Goal: Information Seeking & Learning: Learn about a topic

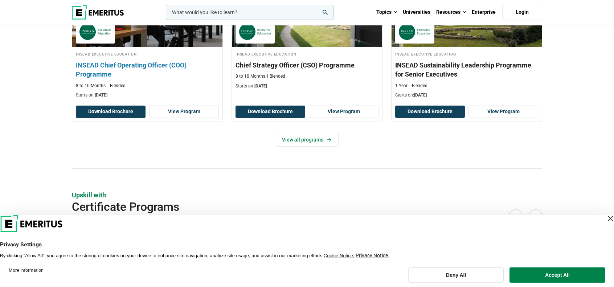
scroll to position [303, 0]
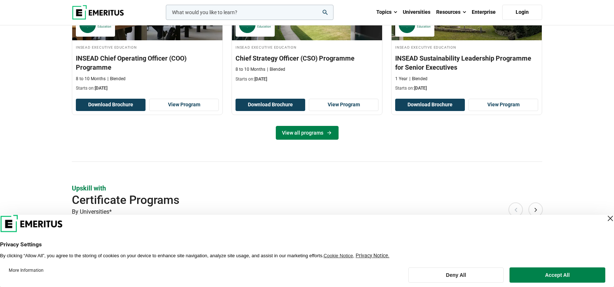
click at [287, 130] on link "View all programs" at bounding box center [307, 133] width 63 height 14
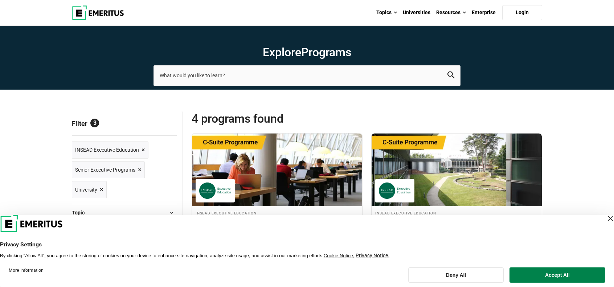
click at [606, 220] on div "Close Layer" at bounding box center [611, 219] width 10 height 10
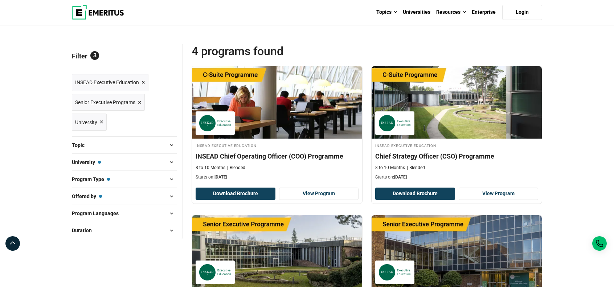
scroll to position [60, 0]
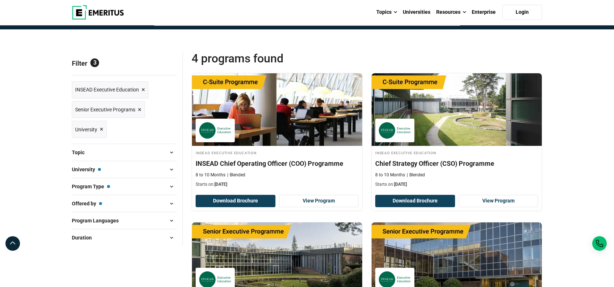
click at [139, 109] on span "×" at bounding box center [140, 110] width 4 height 11
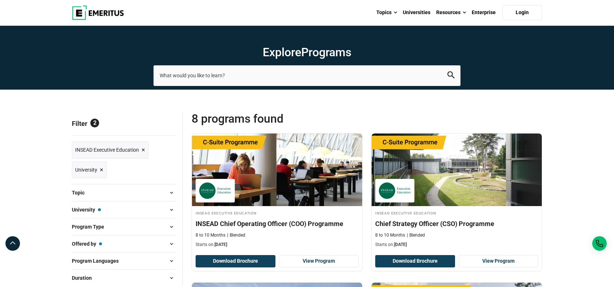
click at [102, 168] on span "×" at bounding box center [102, 170] width 4 height 11
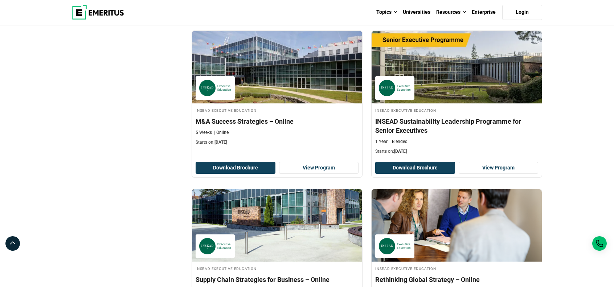
scroll to position [242, 0]
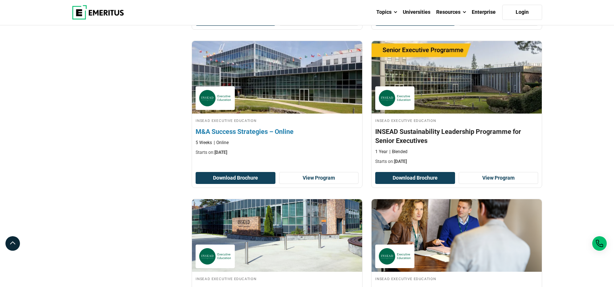
click at [259, 133] on h4 "M&A Success Strategies – Online" at bounding box center [277, 131] width 163 height 9
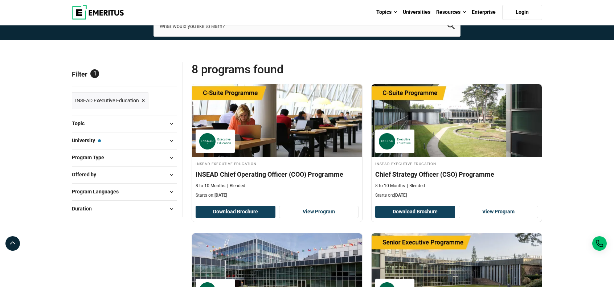
scroll to position [0, 0]
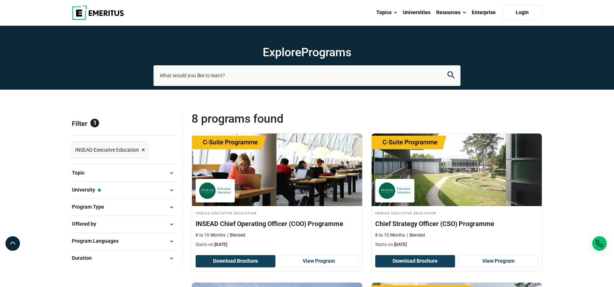
click at [172, 173] on span at bounding box center [171, 173] width 11 height 11
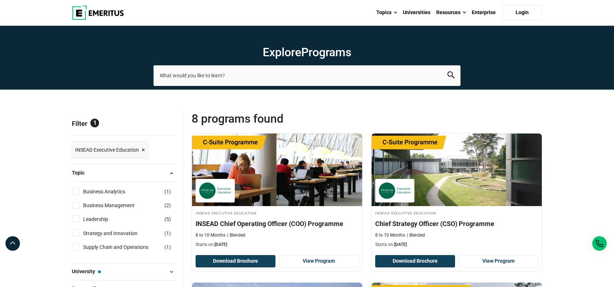
click at [144, 148] on span "×" at bounding box center [144, 150] width 4 height 11
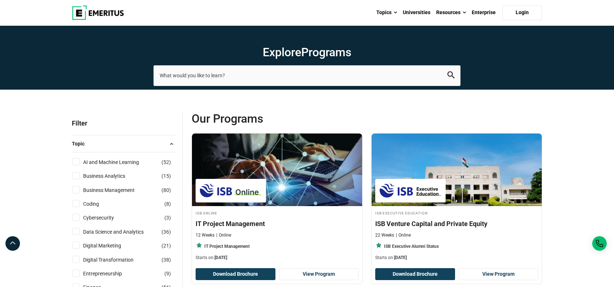
click at [75, 192] on input "Business Management ( 80 )" at bounding box center [75, 189] width 7 height 7
checkbox input "true"
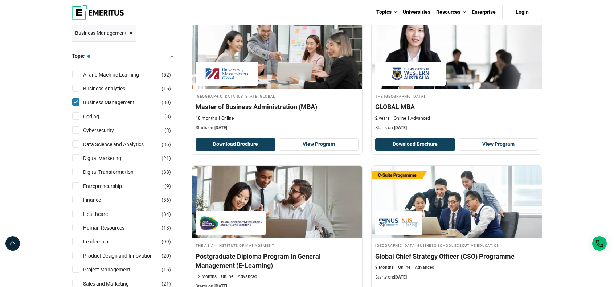
scroll to position [121, 0]
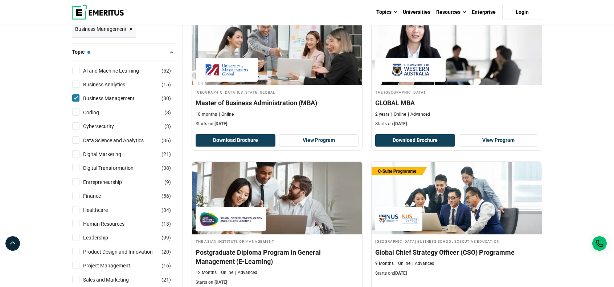
click at [77, 182] on input "Entrepreneurship ( 9 )" at bounding box center [75, 181] width 7 height 7
checkbox input "true"
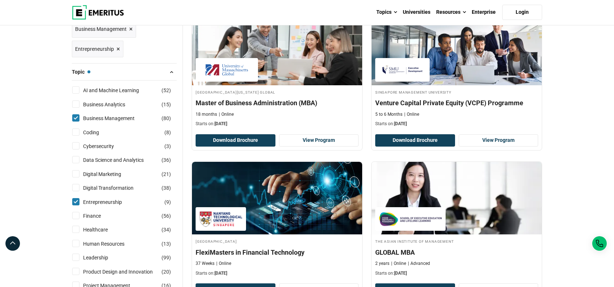
scroll to position [182, 0]
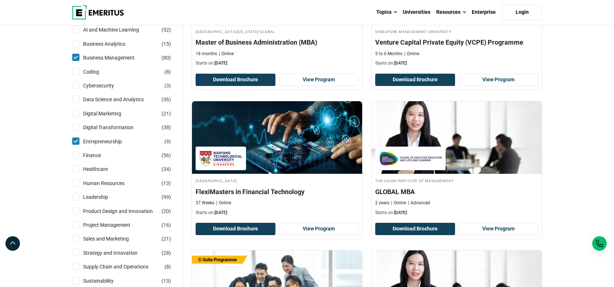
click at [76, 194] on input "Leadership ( 99 )" at bounding box center [75, 196] width 7 height 7
checkbox input "true"
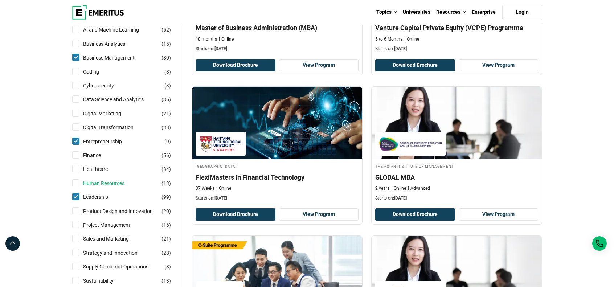
scroll to position [242, 0]
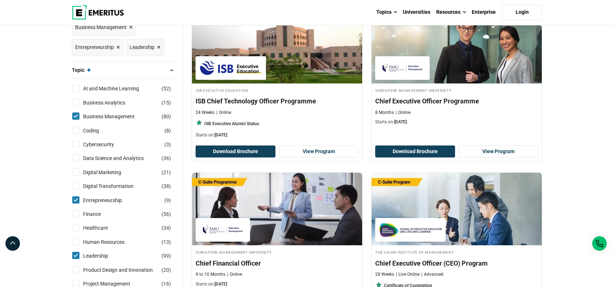
scroll to position [242, 0]
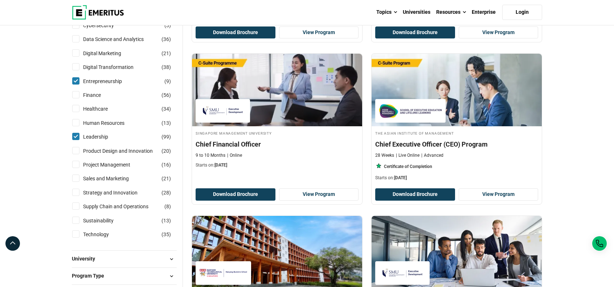
click at [75, 165] on input "Project Management ( 16 )" at bounding box center [75, 164] width 7 height 7
checkbox input "true"
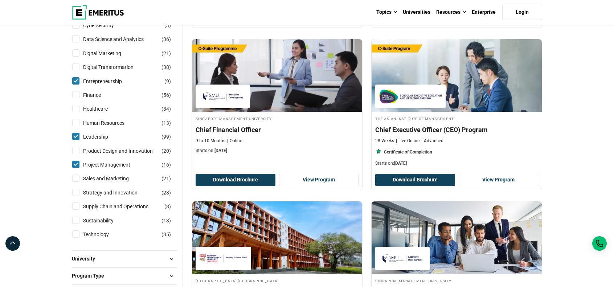
click at [77, 178] on input "Sales and Marketing ( 21 )" at bounding box center [75, 178] width 7 height 7
checkbox input "true"
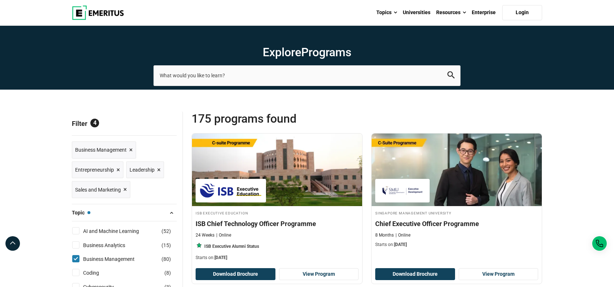
scroll to position [60, 0]
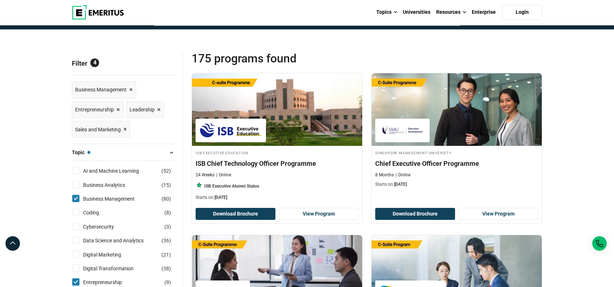
click at [170, 151] on span at bounding box center [171, 152] width 11 height 11
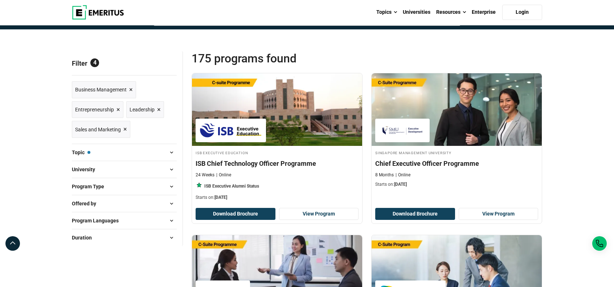
click at [170, 170] on span at bounding box center [171, 169] width 11 height 11
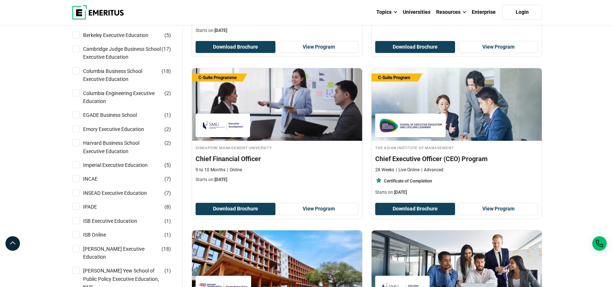
scroll to position [242, 0]
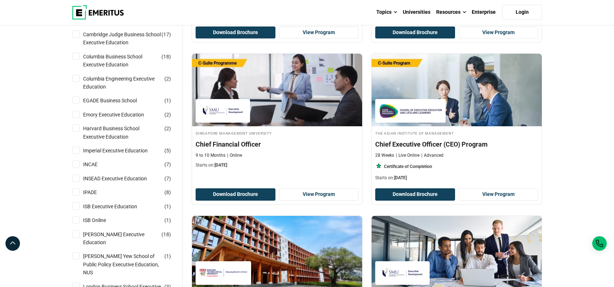
click at [78, 217] on input "ISB Online ( 1 )" at bounding box center [75, 219] width 7 height 7
checkbox input "true"
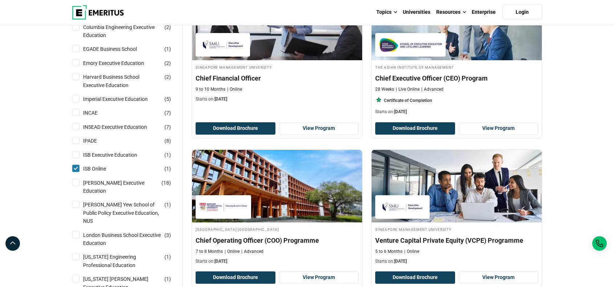
scroll to position [303, 0]
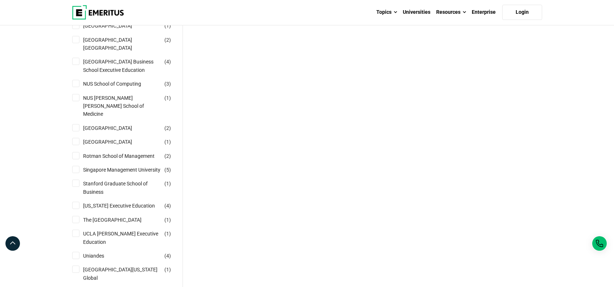
scroll to position [666, 0]
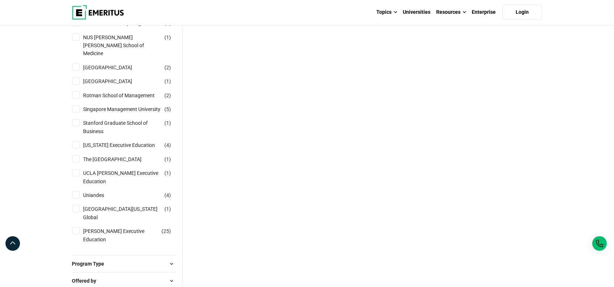
click at [73, 227] on input "Wharton Executive Education ( 25 )" at bounding box center [75, 230] width 7 height 7
checkbox input "true"
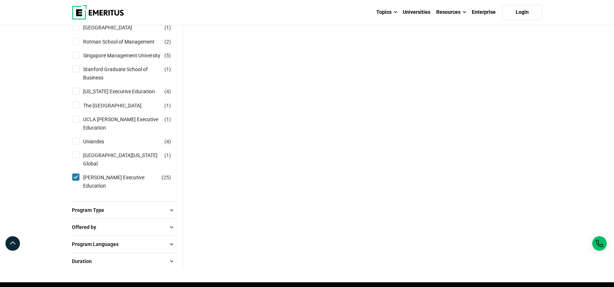
scroll to position [726, 0]
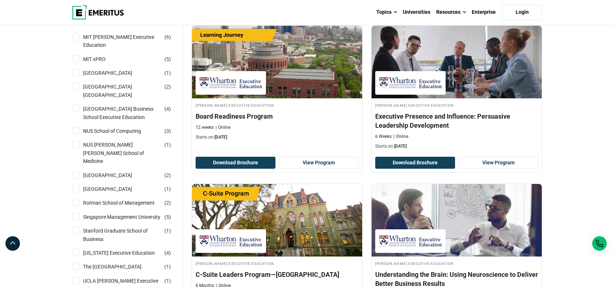
scroll to position [726, 0]
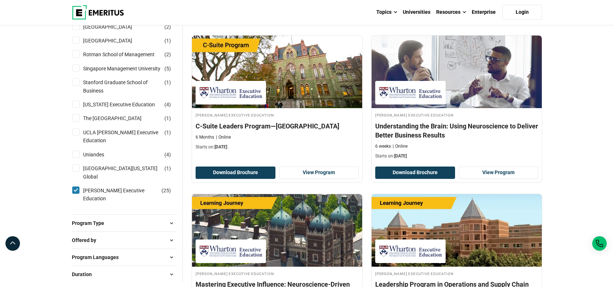
click at [91, 219] on span "Program Type" at bounding box center [91, 223] width 38 height 8
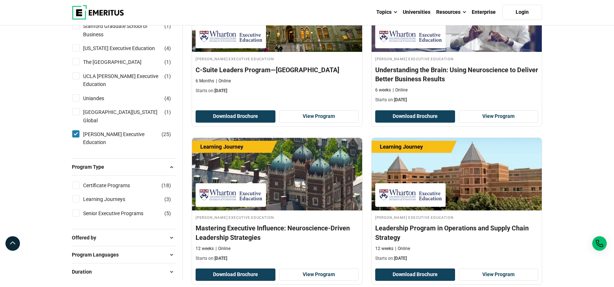
scroll to position [787, 0]
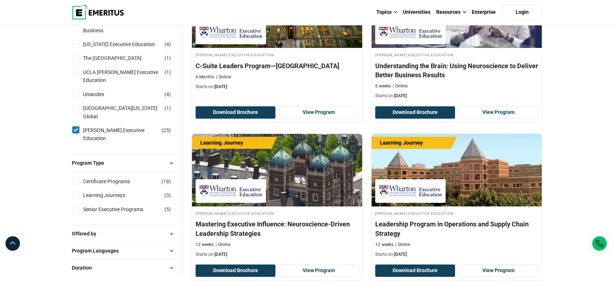
click at [77, 178] on input "Certificate Programs ( 18 )" at bounding box center [75, 181] width 7 height 7
checkbox input "true"
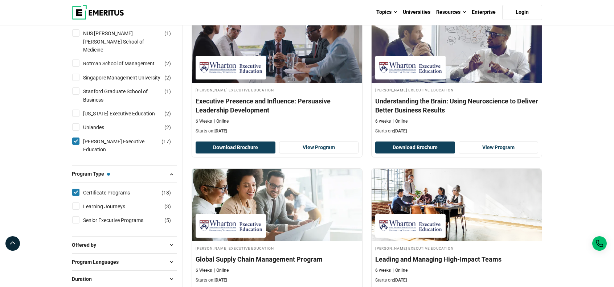
scroll to position [605, 0]
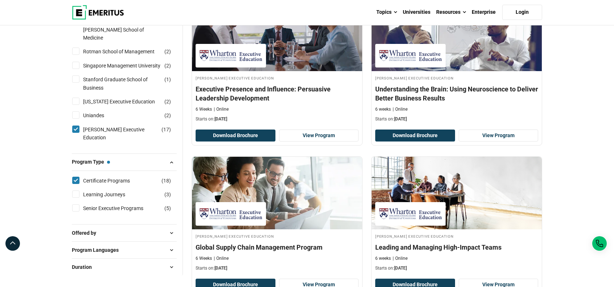
click at [92, 229] on span "Offered by" at bounding box center [87, 233] width 30 height 8
click at [73, 248] on input "University ( 18 )" at bounding box center [75, 251] width 7 height 7
checkbox input "true"
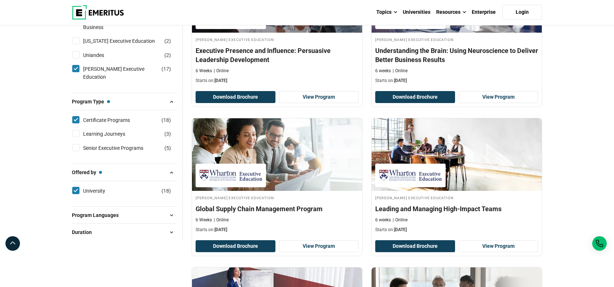
scroll to position [666, 0]
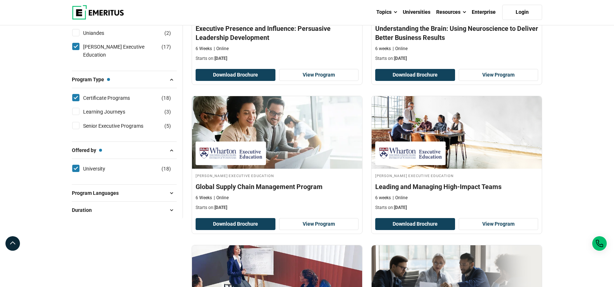
click at [91, 189] on span "Program Languages" at bounding box center [98, 193] width 53 height 8
click at [74, 208] on input "English ( 16 )" at bounding box center [75, 211] width 7 height 7
checkbox input "true"
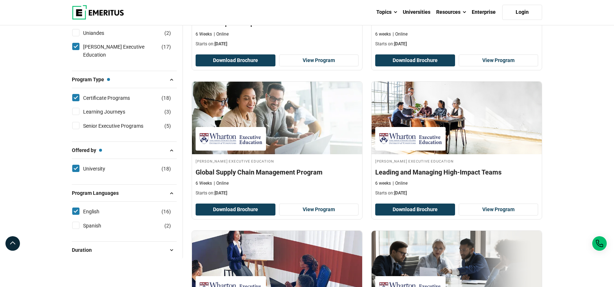
click at [76, 246] on span "Duration" at bounding box center [85, 250] width 26 height 8
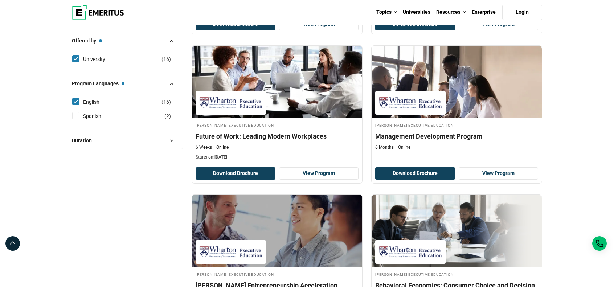
scroll to position [605, 0]
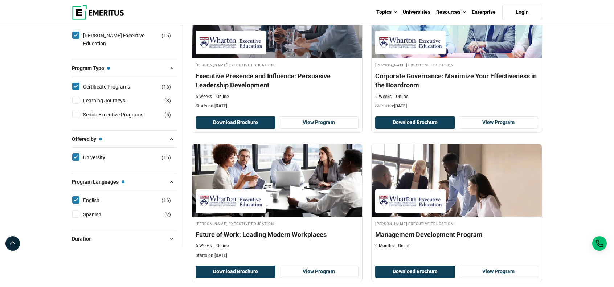
click at [86, 235] on span "Duration" at bounding box center [85, 239] width 26 height 8
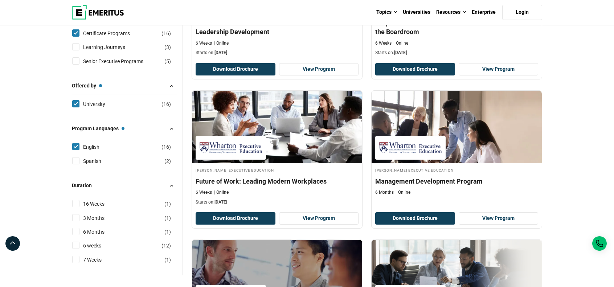
scroll to position [666, 0]
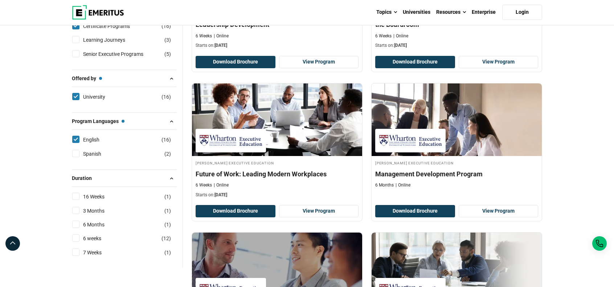
click at [76, 193] on input "16 Weeks ( 1 )" at bounding box center [75, 196] width 7 height 7
checkbox input "true"
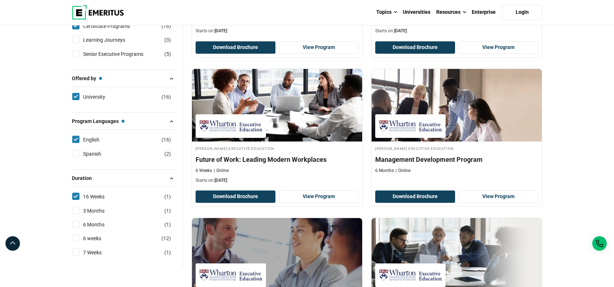
click at [73, 207] on input "3 Months ( 1 )" at bounding box center [75, 210] width 7 height 7
checkbox input "true"
click at [73, 221] on div "6 Months ( 1 )" at bounding box center [124, 225] width 105 height 8
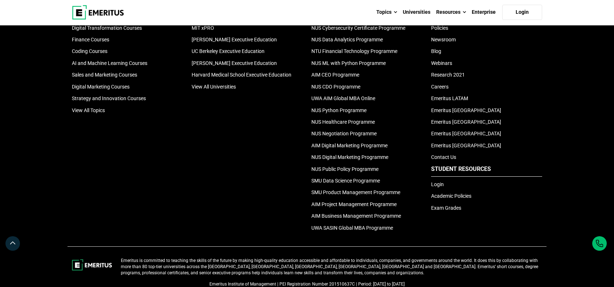
scroll to position [318, 0]
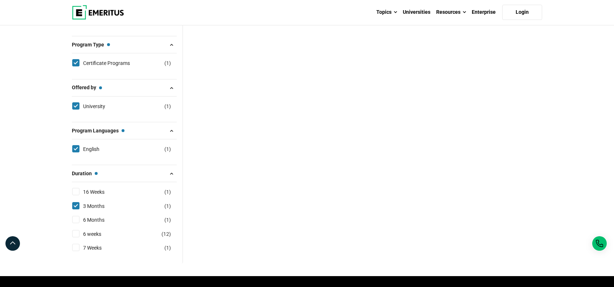
click at [76, 230] on input "6 weeks ( 12 )" at bounding box center [75, 233] width 7 height 7
checkbox input "true"
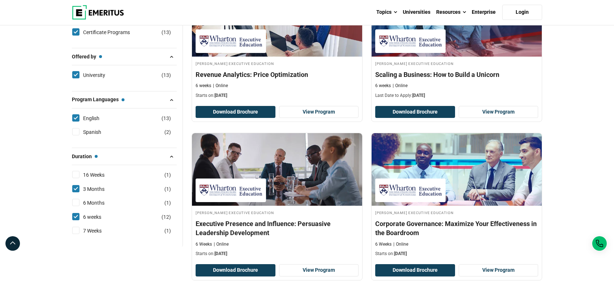
scroll to position [423, 0]
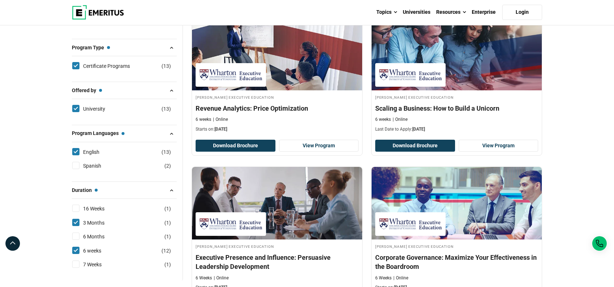
click at [76, 205] on input "16 Weeks ( 1 )" at bounding box center [75, 208] width 7 height 7
checkbox input "true"
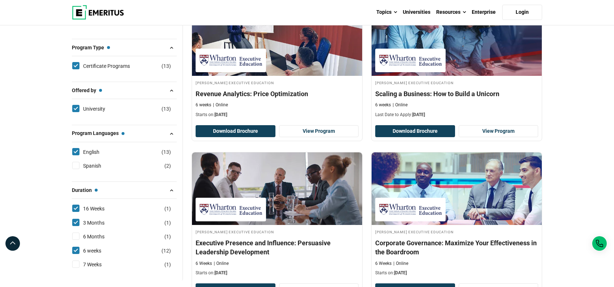
click at [74, 233] on input "6 Months ( 1 )" at bounding box center [75, 236] width 7 height 7
checkbox input "true"
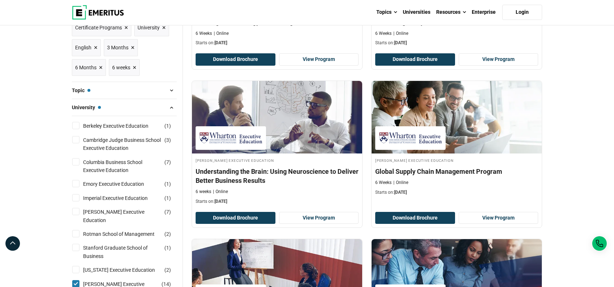
scroll to position [121, 0]
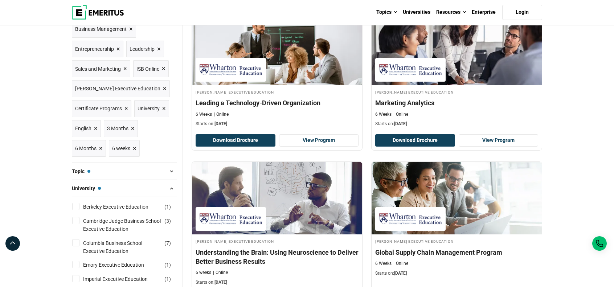
click at [163, 68] on span "×" at bounding box center [164, 69] width 4 height 11
click at [122, 7] on img at bounding box center [98, 12] width 52 height 15
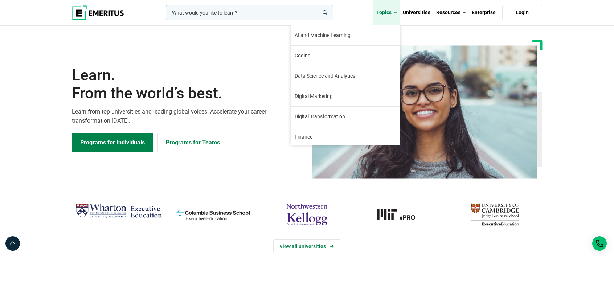
click at [382, 12] on link "Topics" at bounding box center [387, 12] width 27 height 25
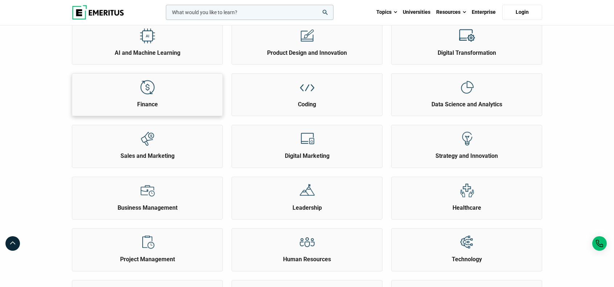
scroll to position [121, 0]
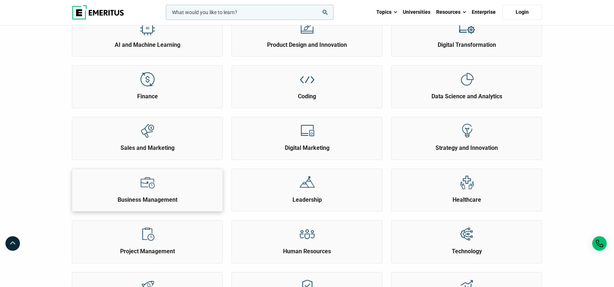
click at [153, 184] on img at bounding box center [147, 183] width 16 height 16
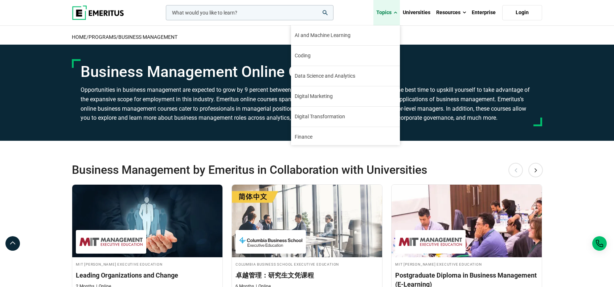
click at [391, 14] on link "Topics" at bounding box center [387, 12] width 27 height 25
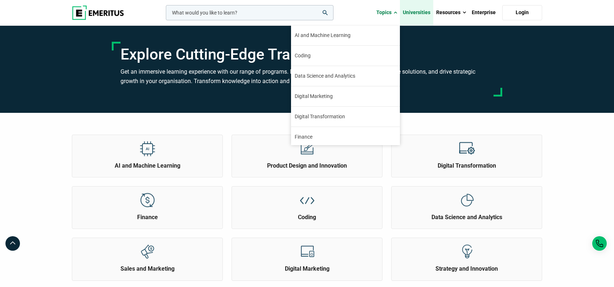
click at [428, 16] on link "Universities" at bounding box center [416, 12] width 33 height 25
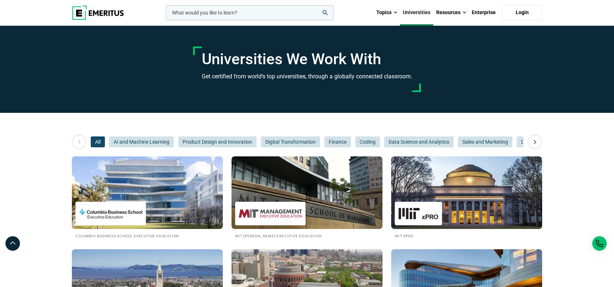
click at [420, 14] on link "Universities" at bounding box center [416, 12] width 33 height 25
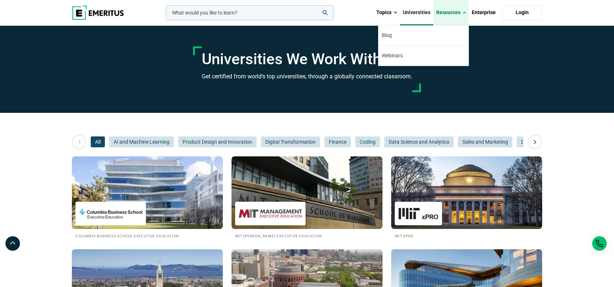
click at [450, 11] on link "Resources" at bounding box center [452, 12] width 36 height 25
click at [484, 17] on link "Enterprise" at bounding box center [484, 12] width 30 height 25
